Goal: Navigation & Orientation: Find specific page/section

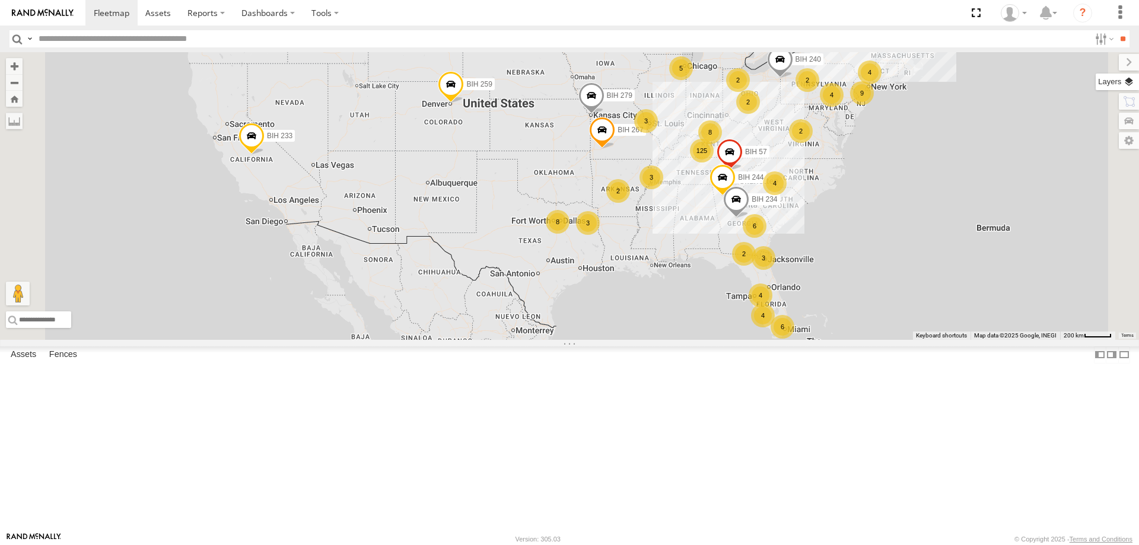
click at [1124, 88] on label at bounding box center [1117, 82] width 43 height 17
click at [0, 0] on label "Basemaps" at bounding box center [0, 0] width 0 height 0
click at [0, 0] on span "Satellite + Roadmap" at bounding box center [0, 0] width 0 height 0
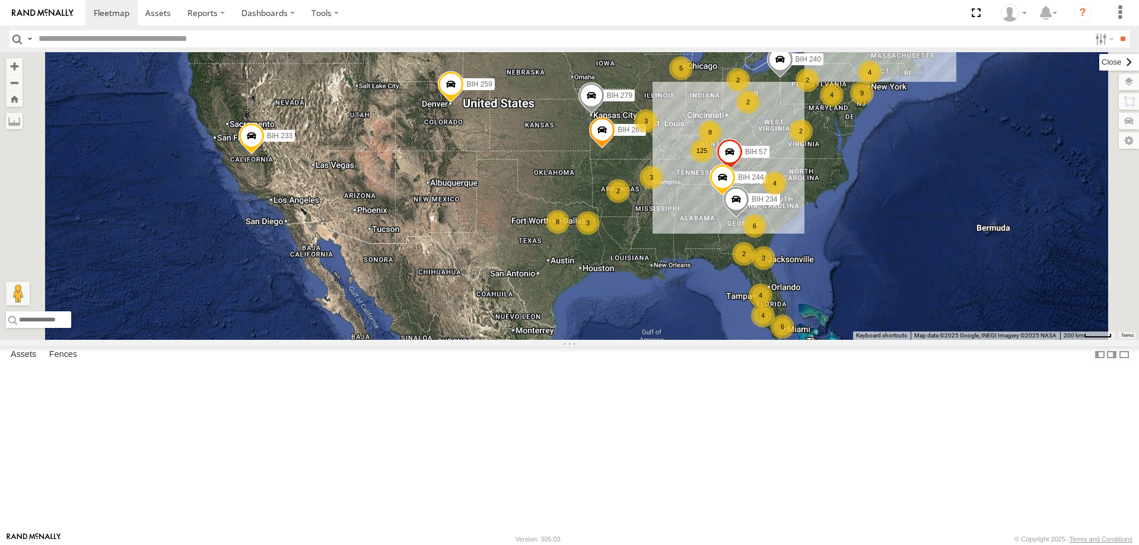
click at [1099, 68] on label at bounding box center [1119, 62] width 40 height 17
click at [1129, 67] on div "BIH 259 BIH 233 6 125 3 6 4 5 8 3 BIH 279 3 8 4 9 BIH 267 2 BIH 57 2 2 4 4 4 2 …" at bounding box center [569, 196] width 1139 height 288
click at [494, 340] on div "6 125 3 6 4 5 8 3 BIH 279 3 8 4 9 BIH 267 2 BIH 57 2 2 4 4 4 2 BIH 259 2 BIH 24…" at bounding box center [569, 196] width 1139 height 288
click at [529, 9] on section at bounding box center [610, 13] width 1051 height 26
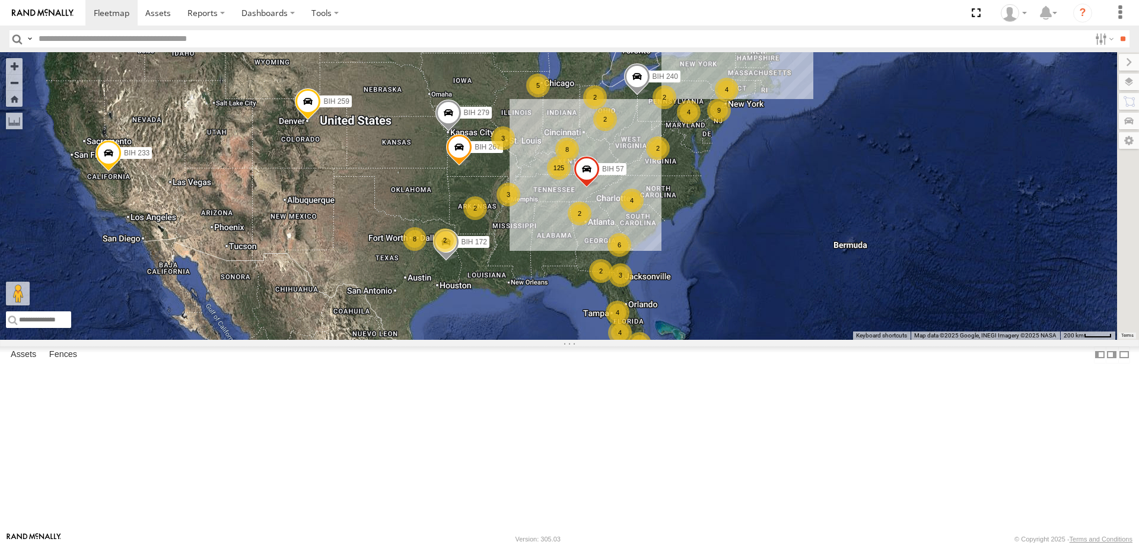
drag, startPoint x: 825, startPoint y: 415, endPoint x: 680, endPoint y: 432, distance: 145.2
click at [680, 340] on div "6 125 3 6 4 5 8 2 BIH 279 3 8 4 9 BIH 267 2 BIH 57 2 2 4 4 4 2 BIH 259 2 BIH 24…" at bounding box center [569, 196] width 1139 height 288
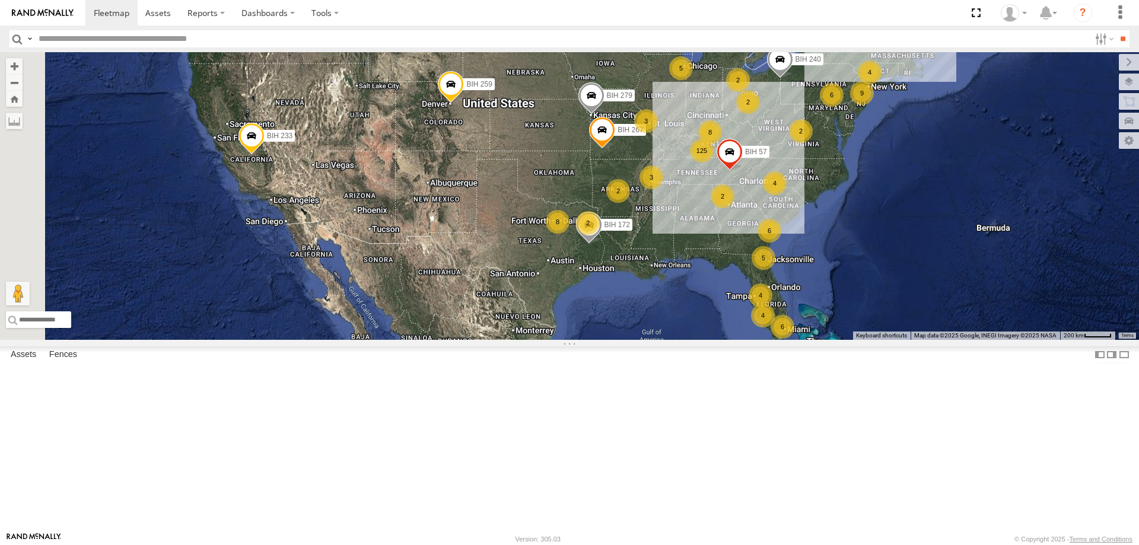
click at [422, 18] on section at bounding box center [610, 13] width 1051 height 26
click at [520, 12] on section at bounding box center [610, 13] width 1051 height 26
click at [539, 35] on input "text" at bounding box center [562, 38] width 1056 height 17
click at [490, 24] on section at bounding box center [610, 13] width 1051 height 26
click at [525, 14] on section at bounding box center [610, 13] width 1051 height 26
